Goal: Information Seeking & Learning: Learn about a topic

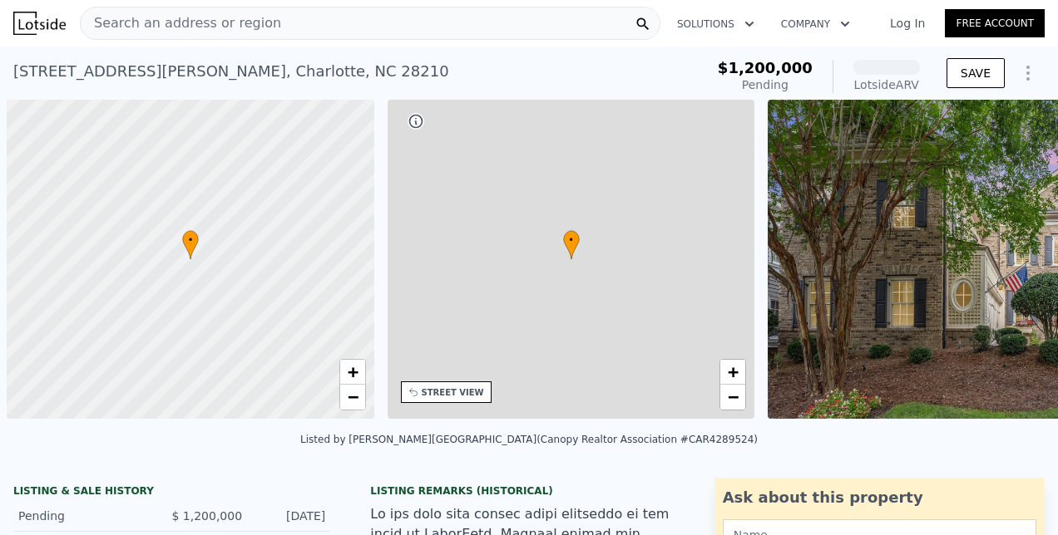
scroll to position [0, 7]
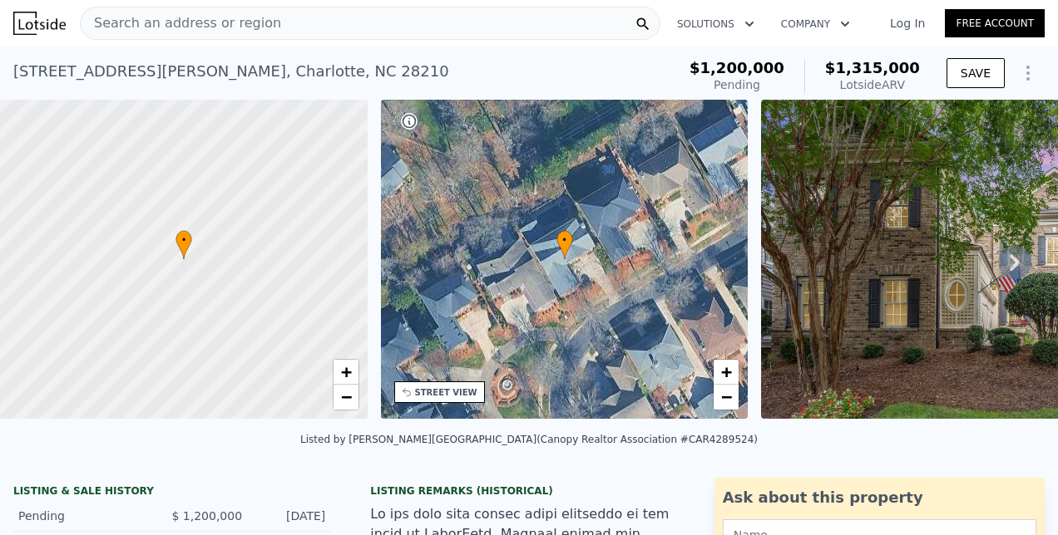
click at [246, 31] on span "Search an address or region" at bounding box center [181, 23] width 200 height 20
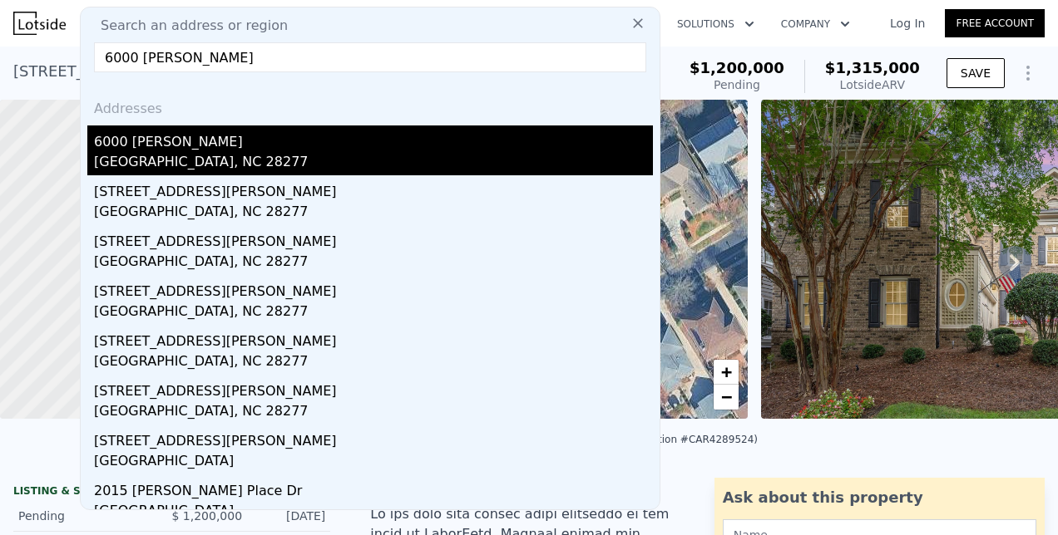
type input "6000 [PERSON_NAME]"
click at [121, 158] on div "[GEOGRAPHIC_DATA], NC 28277" at bounding box center [373, 163] width 559 height 23
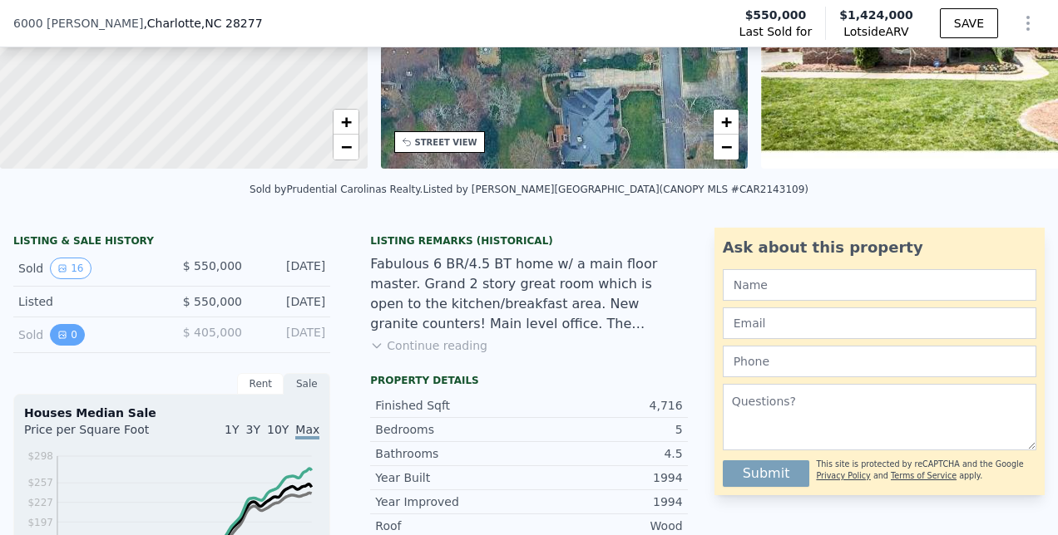
scroll to position [274, 0]
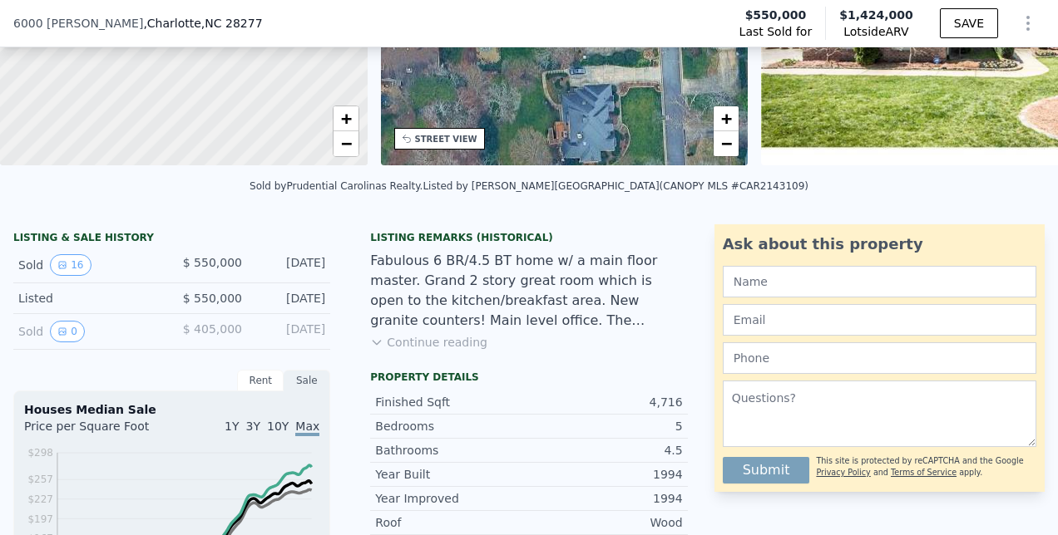
scroll to position [248, 0]
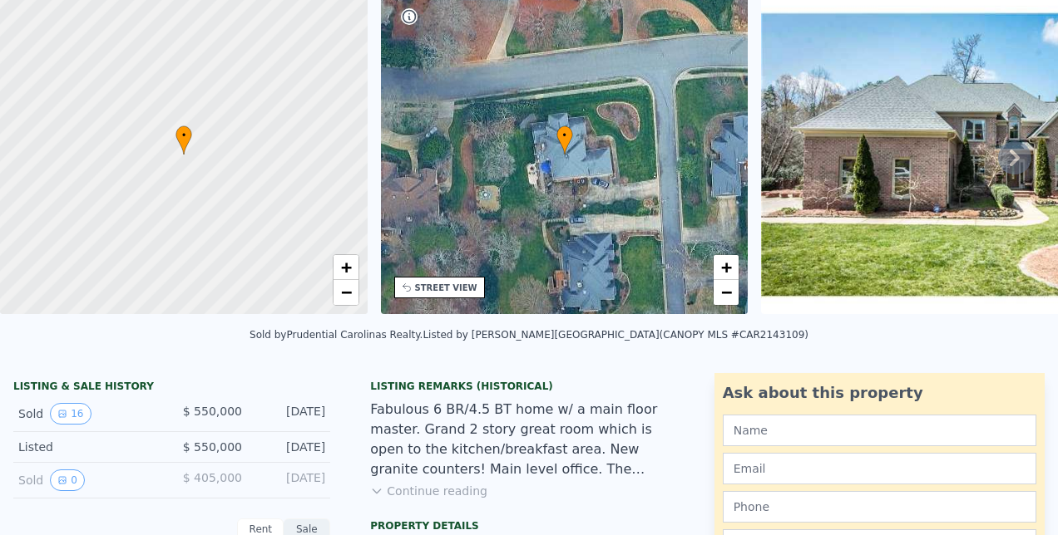
scroll to position [0, 0]
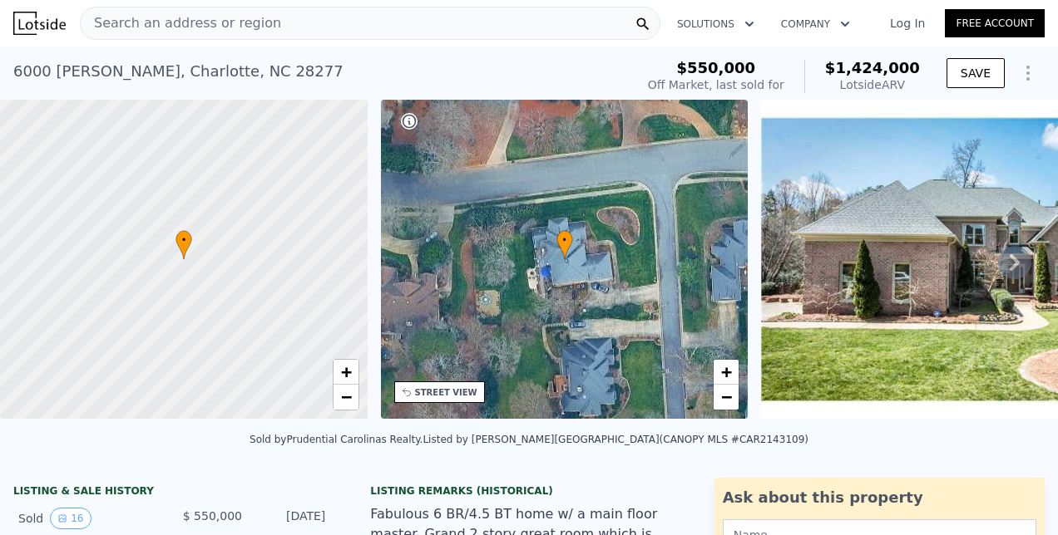
click at [859, 275] on img at bounding box center [974, 259] width 426 height 319
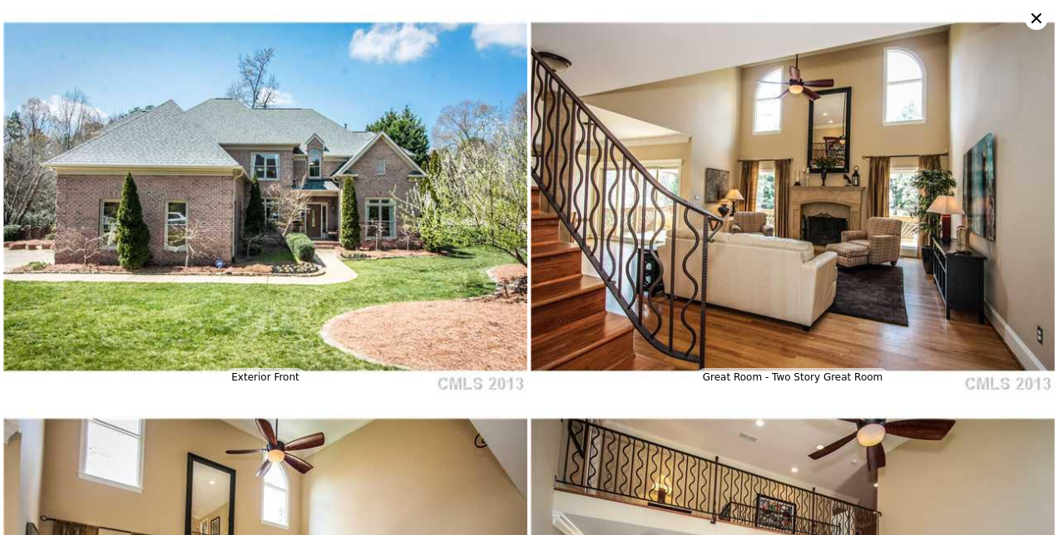
type input "3"
type input "2.5"
type input "4.5"
type input "2641"
type input "4318"
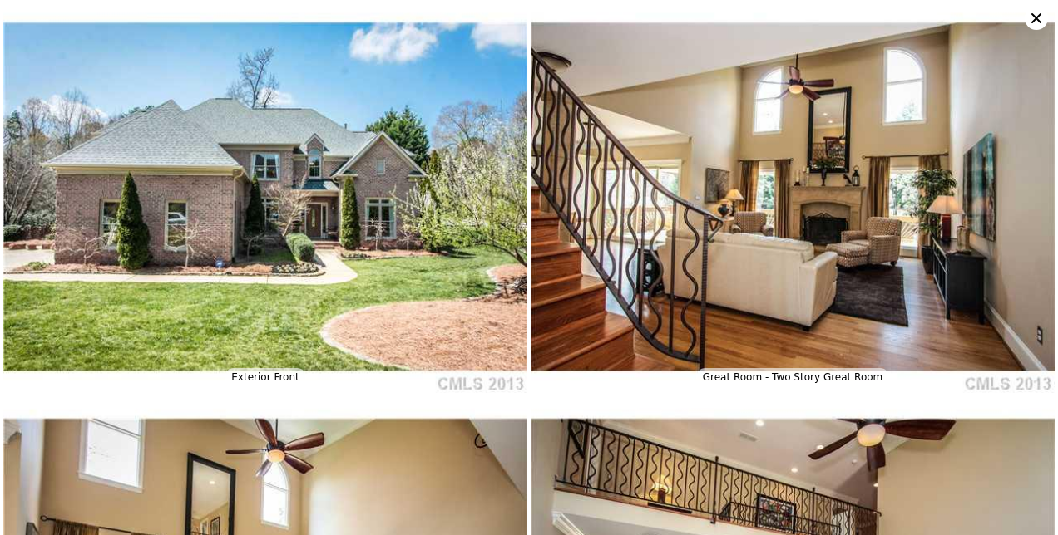
type input "7187"
type input "12197"
type input "$ 1,315,000"
type input "6"
type input "-$ 55,686"
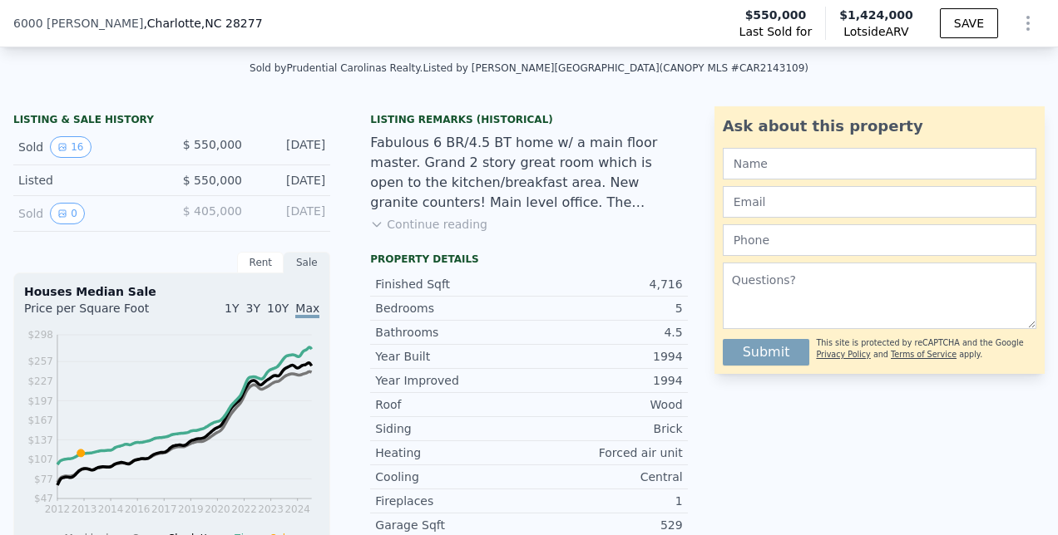
scroll to position [367, 0]
click at [559, 356] on div "Year Built 1994" at bounding box center [528, 355] width 317 height 23
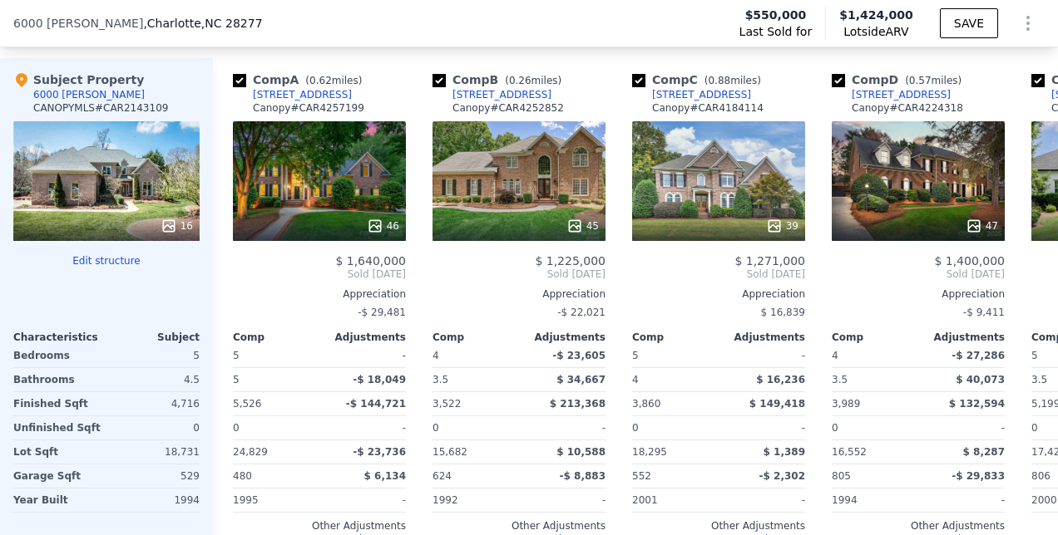
scroll to position [1937, 0]
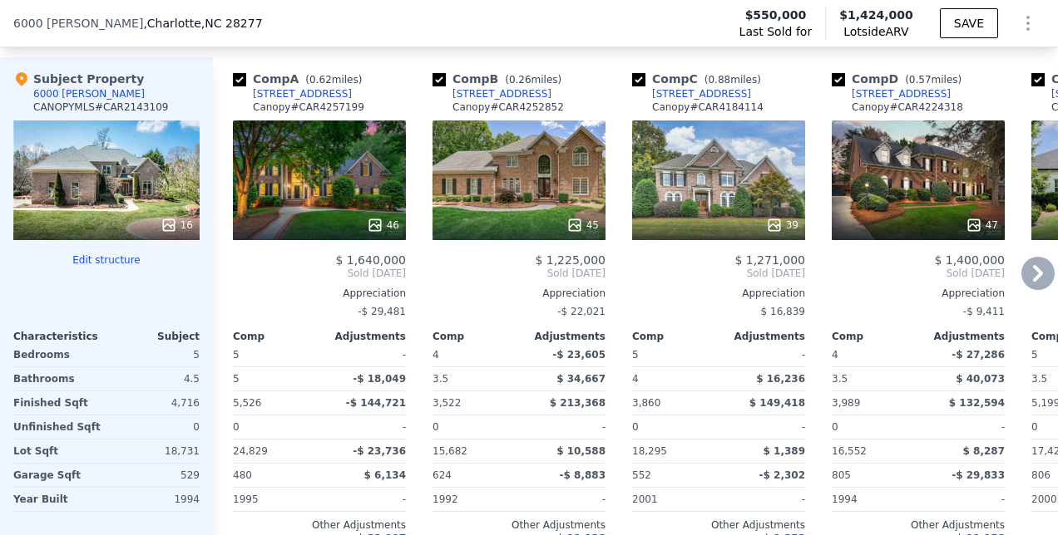
click at [875, 210] on div "47" at bounding box center [917, 181] width 173 height 120
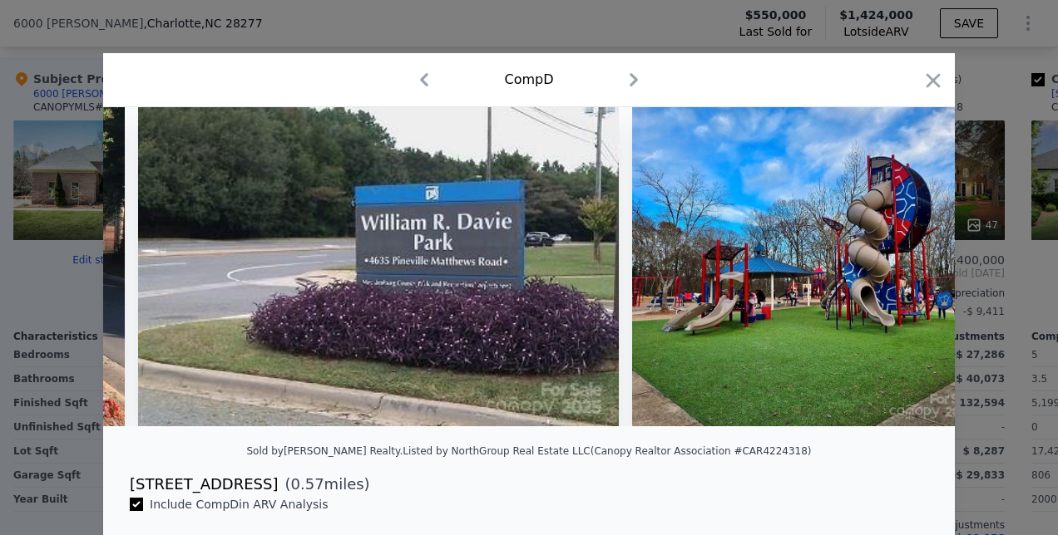
scroll to position [0, 22313]
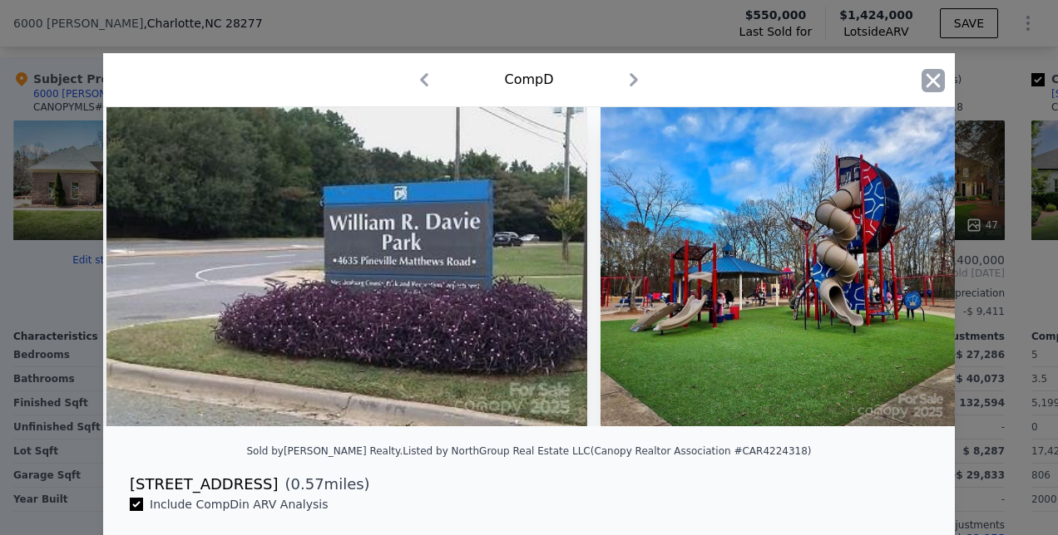
click at [930, 85] on icon "button" at bounding box center [933, 80] width 14 height 14
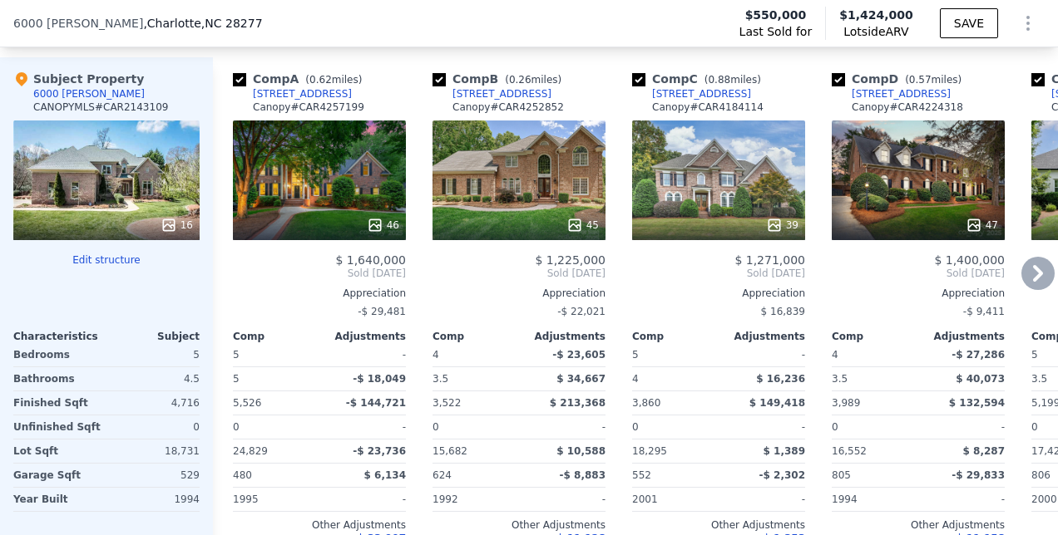
click at [330, 198] on div "46" at bounding box center [319, 181] width 173 height 120
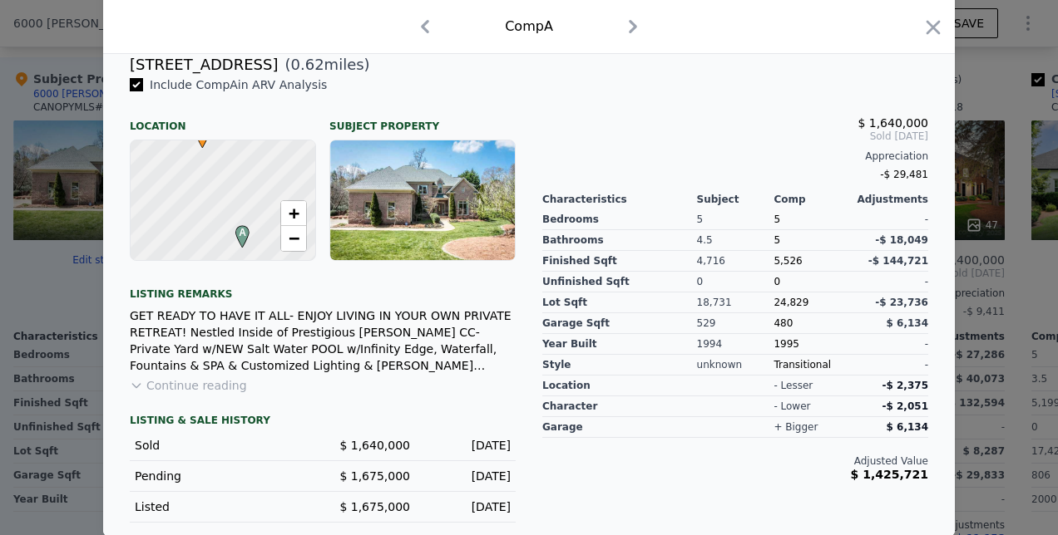
scroll to position [432, 0]
click at [1011, 375] on div at bounding box center [529, 267] width 1058 height 535
